Goal: Task Accomplishment & Management: Manage account settings

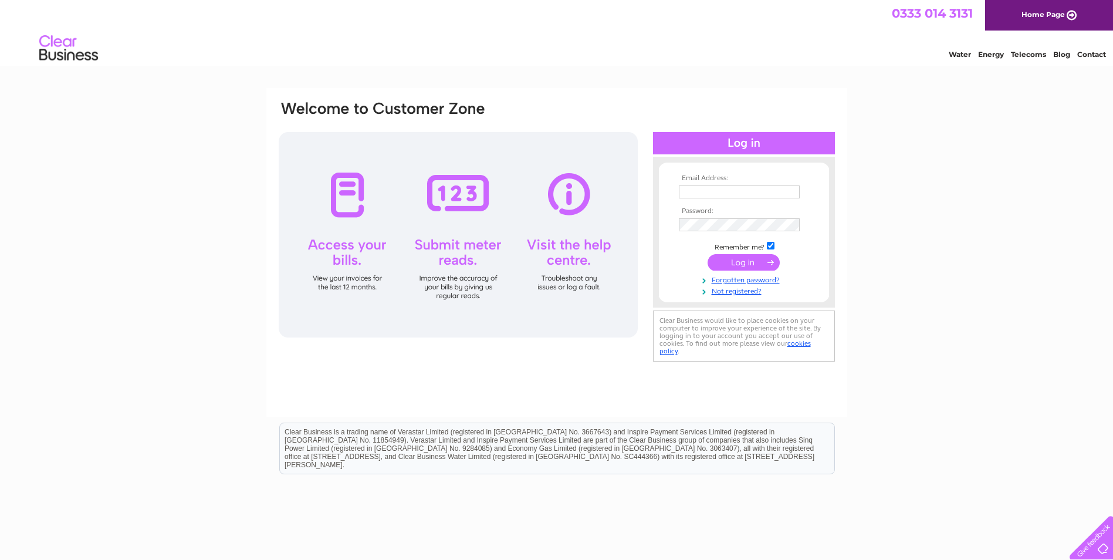
type input "[EMAIL_ADDRESS][DOMAIN_NAME]"
click at [750, 266] on input "submit" at bounding box center [743, 262] width 72 height 16
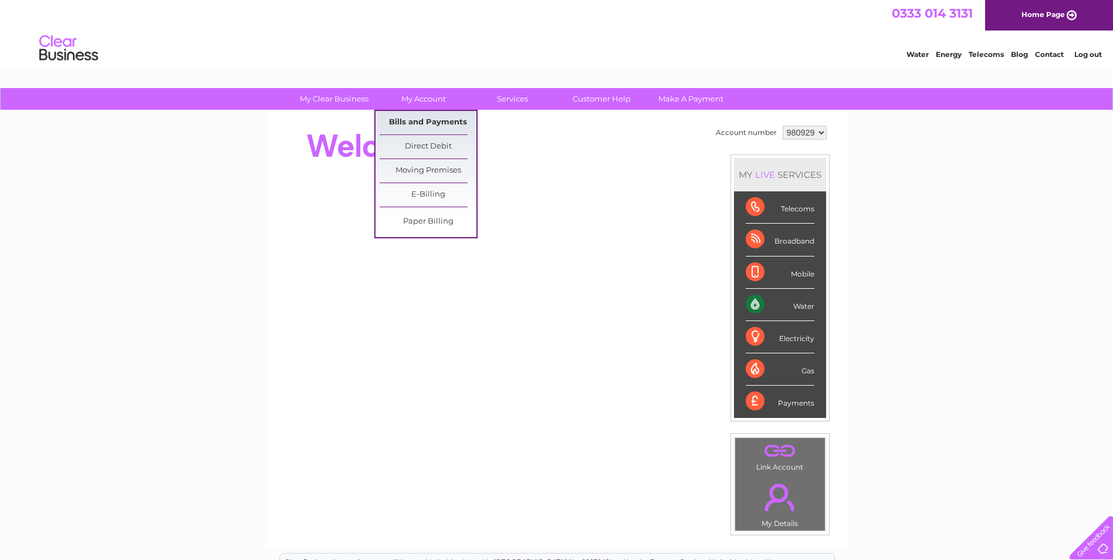
click at [428, 121] on link "Bills and Payments" at bounding box center [428, 122] width 97 height 23
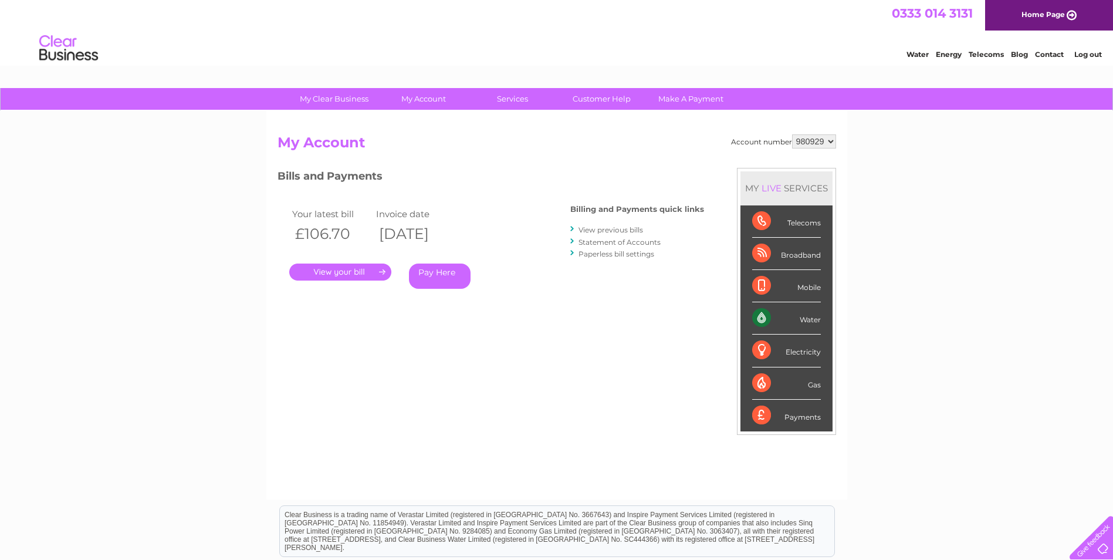
click at [372, 270] on link "." at bounding box center [340, 271] width 102 height 17
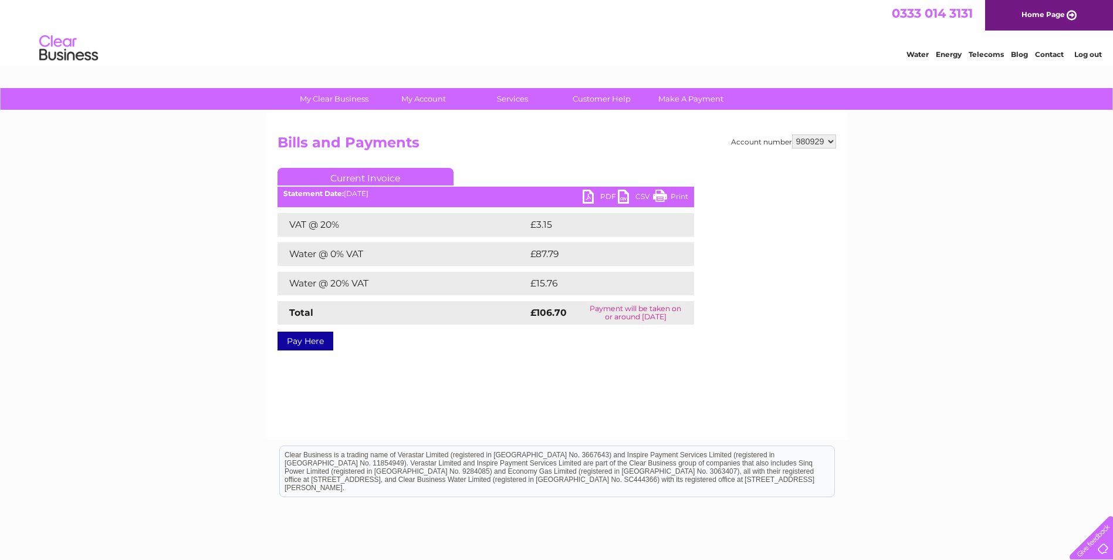
click at [596, 199] on link "PDF" at bounding box center [599, 197] width 35 height 17
